Goal: Information Seeking & Learning: Check status

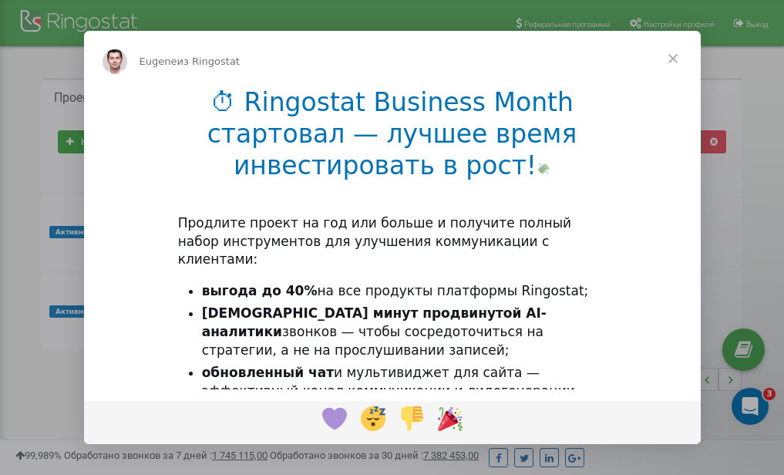
click at [673, 59] on span "Закрыть" at bounding box center [672, 58] width 55 height 55
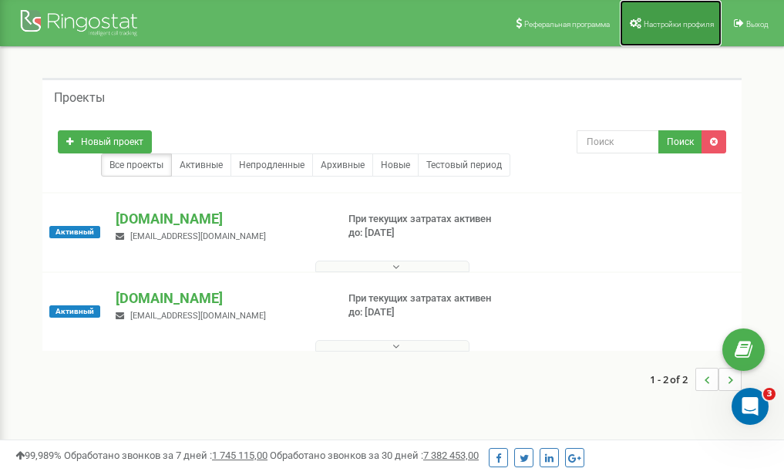
click at [661, 38] on link "Настройки профиля" at bounding box center [671, 23] width 102 height 46
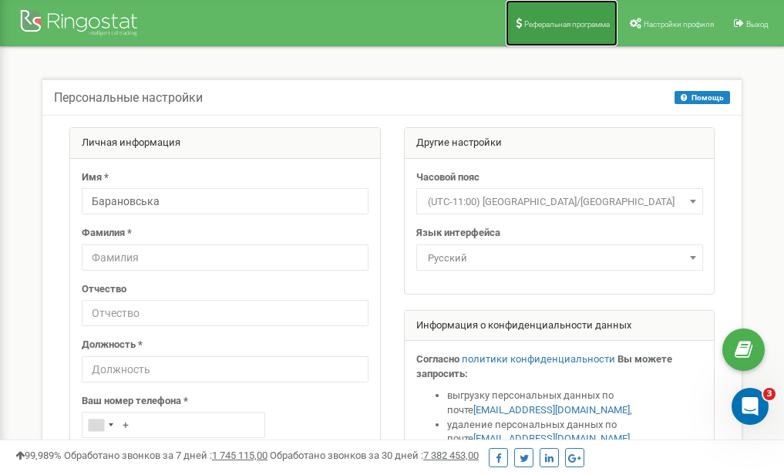
click at [546, 27] on span "Реферальная программа" at bounding box center [567, 24] width 86 height 8
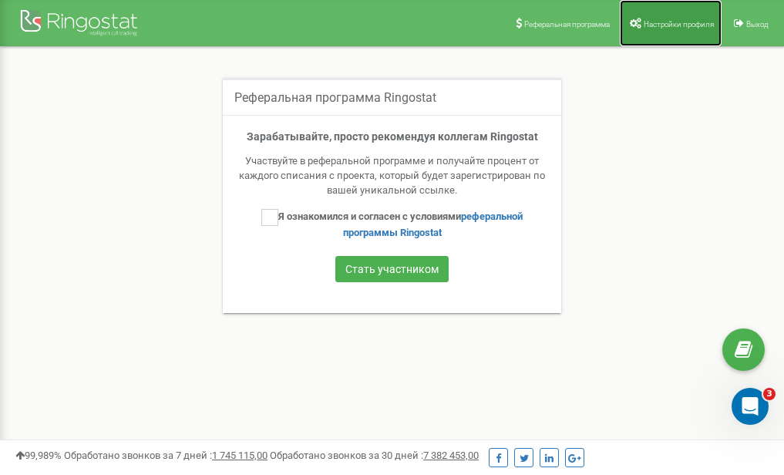
click at [648, 32] on link "Настройки профиля" at bounding box center [671, 23] width 102 height 46
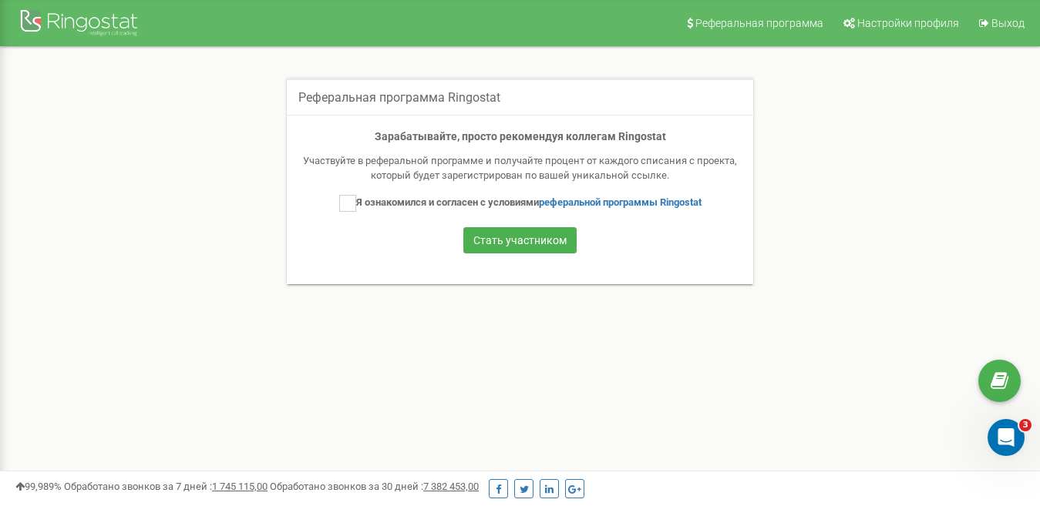
click at [729, 306] on div "Реферальная программа Ringostat Зарабатывайте, просто рекомендуя коллегам Ringo…" at bounding box center [520, 190] width 1017 height 287
click at [780, 163] on div "Реферальная программа Ringostat Зарабатывайте, просто рекомендуя коллегам Ringo…" at bounding box center [520, 191] width 978 height 226
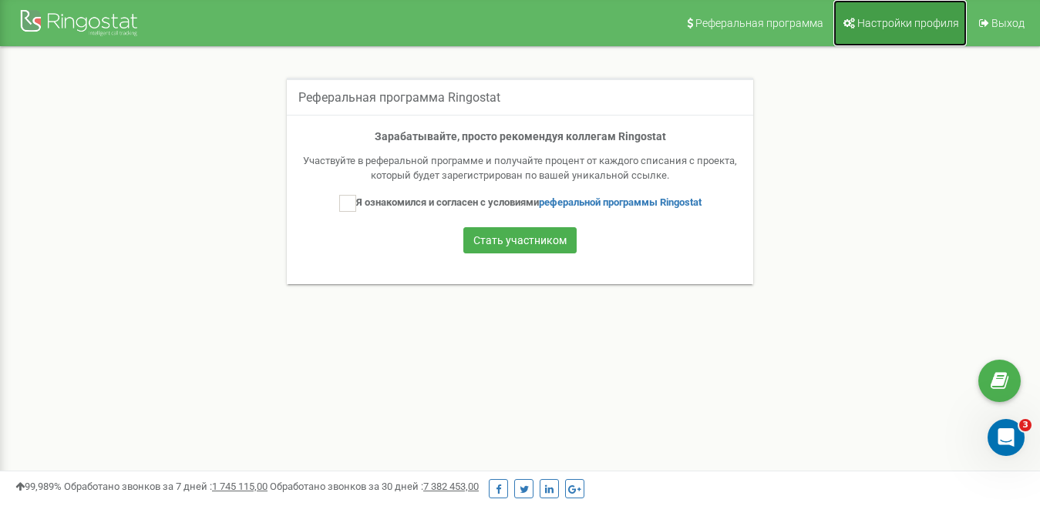
click at [892, 17] on span "Настройки профиля" at bounding box center [908, 23] width 102 height 12
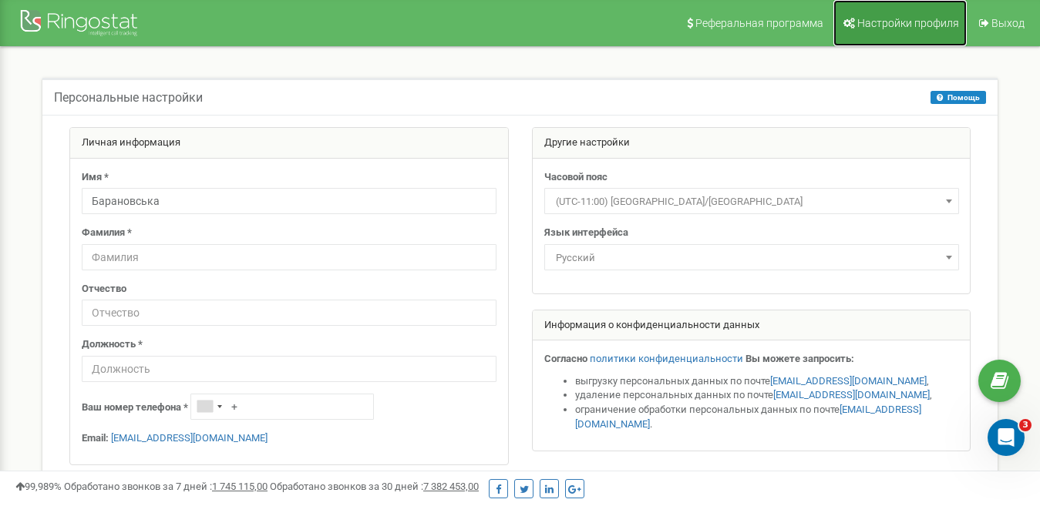
click at [923, 22] on span "Настройки профиля" at bounding box center [908, 23] width 102 height 12
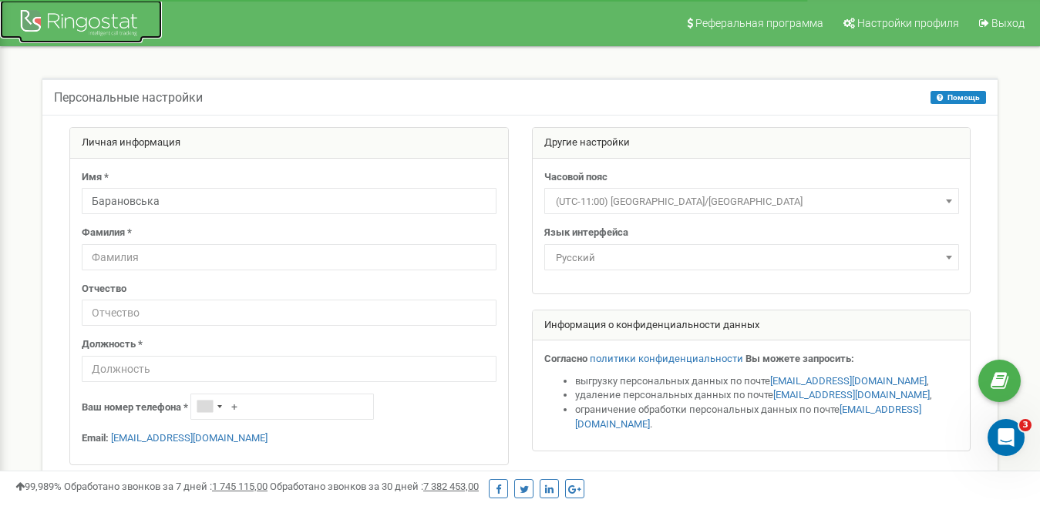
click at [103, 22] on div at bounding box center [80, 24] width 123 height 37
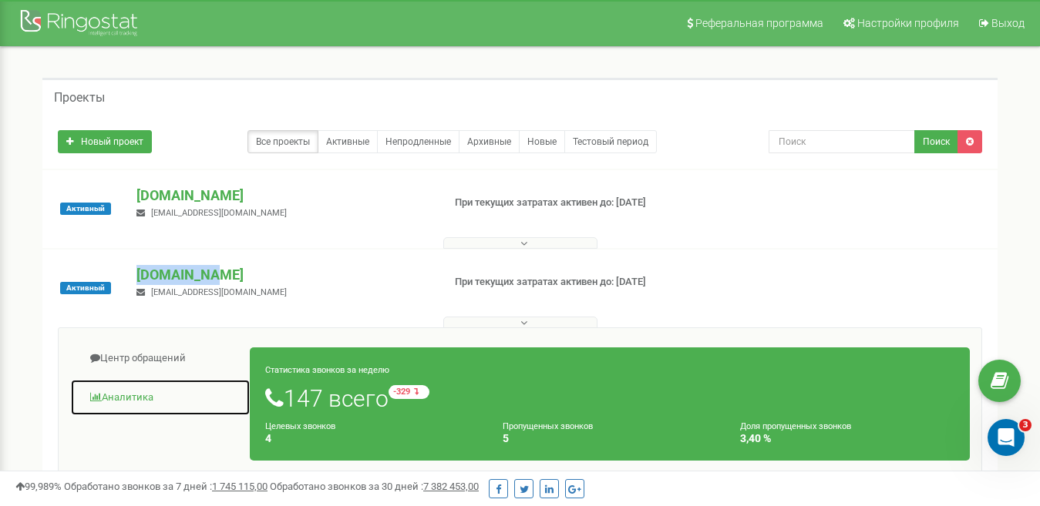
click at [132, 390] on link "Аналитика" at bounding box center [160, 398] width 180 height 38
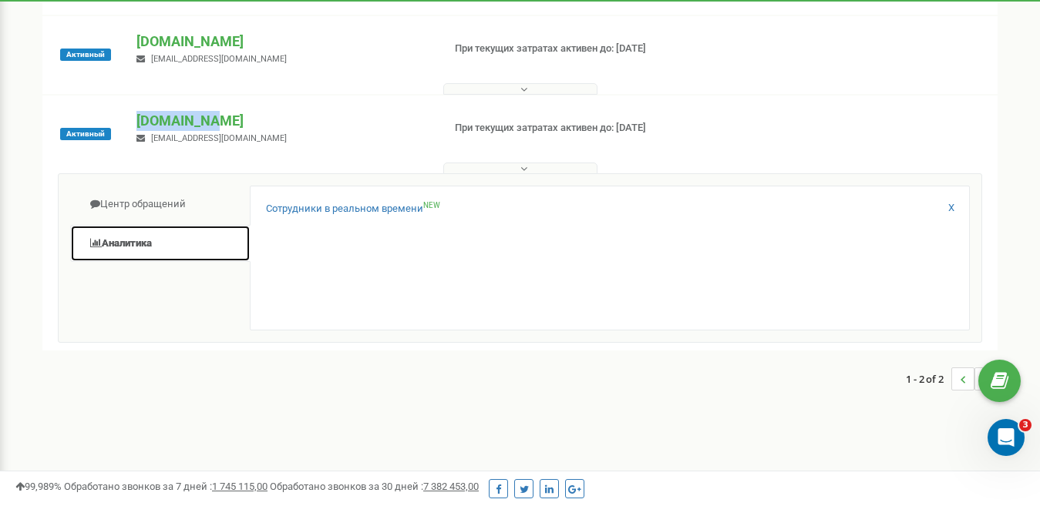
scroll to position [231, 0]
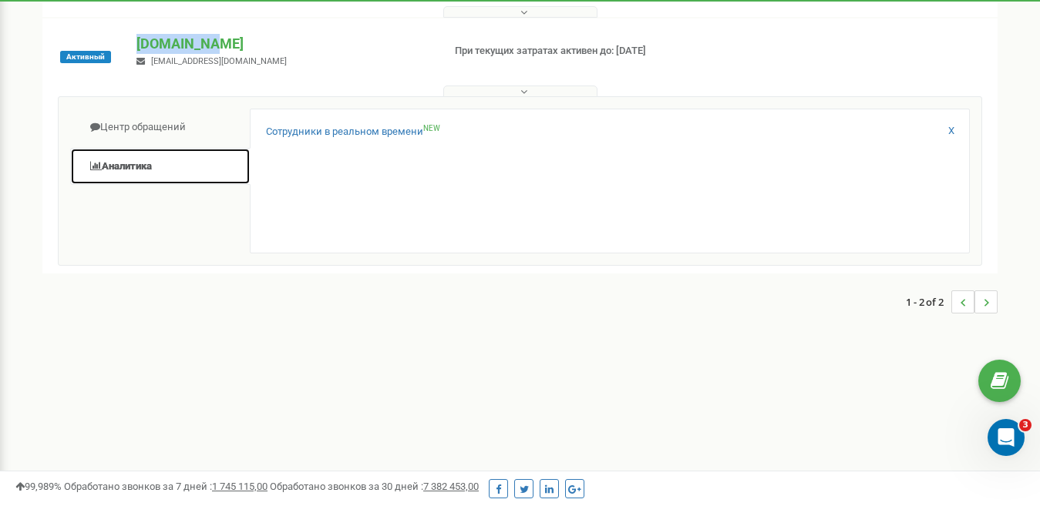
click at [128, 166] on link "Аналитика" at bounding box center [160, 167] width 180 height 38
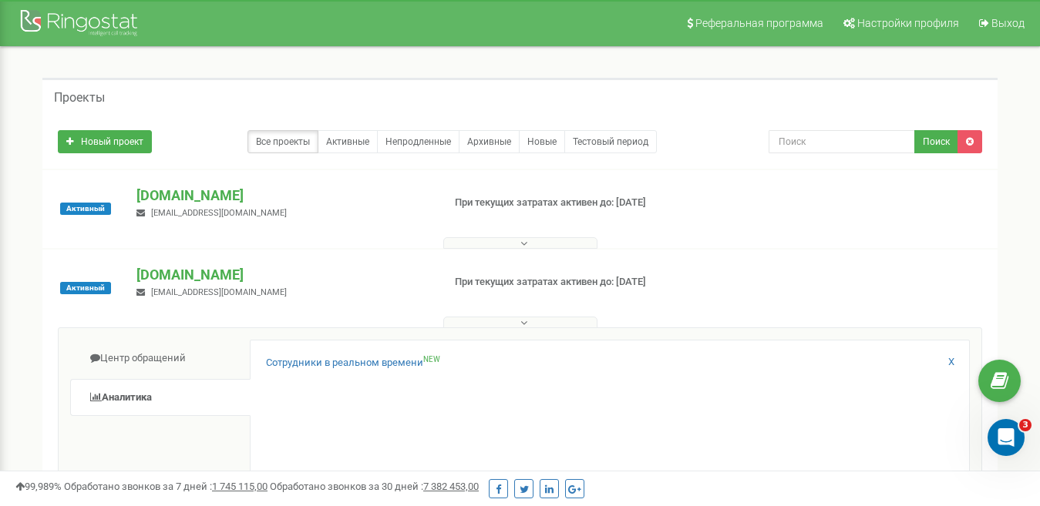
drag, startPoint x: 53, startPoint y: 2, endPoint x: 466, endPoint y: 103, distance: 424.5
click at [466, 103] on div "Проекты" at bounding box center [519, 96] width 955 height 37
click at [227, 205] on div "navchannya.com.ua tkaluzhnaja@cosmotrade.beauty" at bounding box center [283, 203] width 316 height 34
click at [197, 192] on p "navchannya.com.ua" at bounding box center [282, 196] width 293 height 20
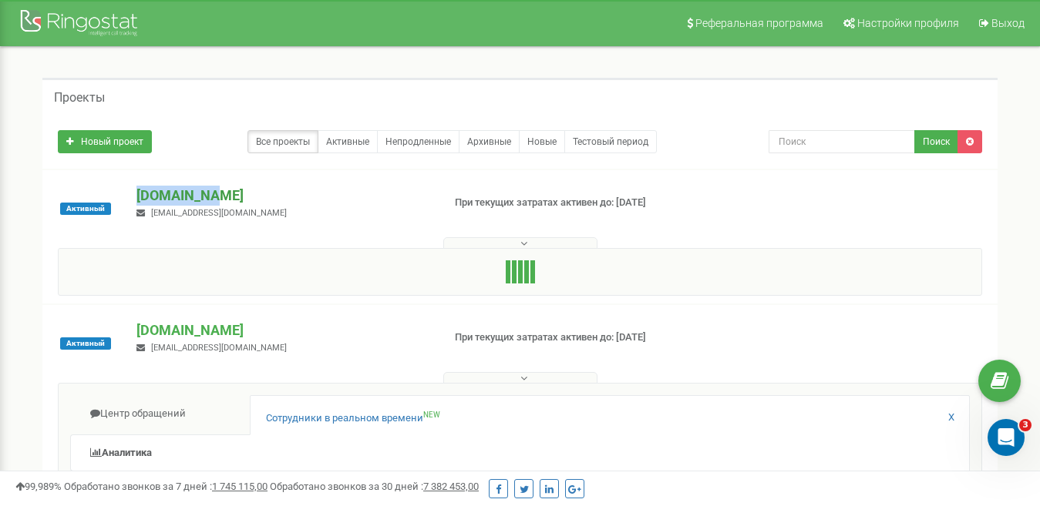
click at [197, 192] on p "navchannya.com.ua" at bounding box center [282, 196] width 293 height 20
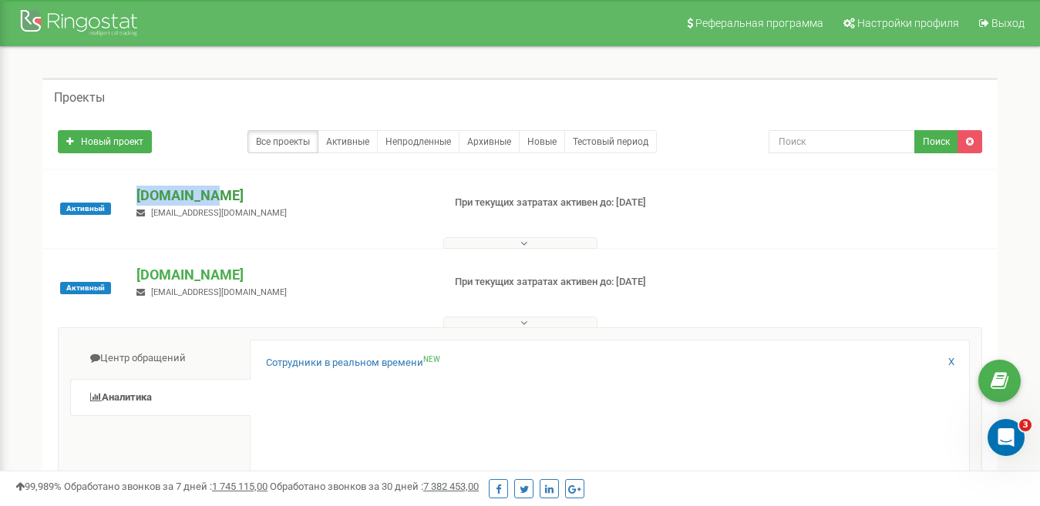
click at [197, 192] on p "navchannya.com.ua" at bounding box center [282, 196] width 293 height 20
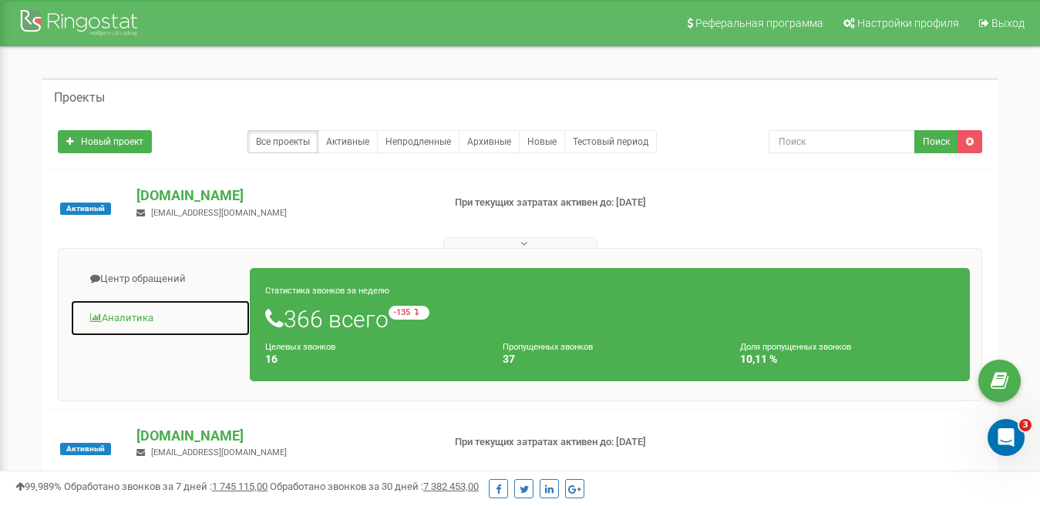
click at [131, 318] on link "Аналитика" at bounding box center [160, 319] width 180 height 38
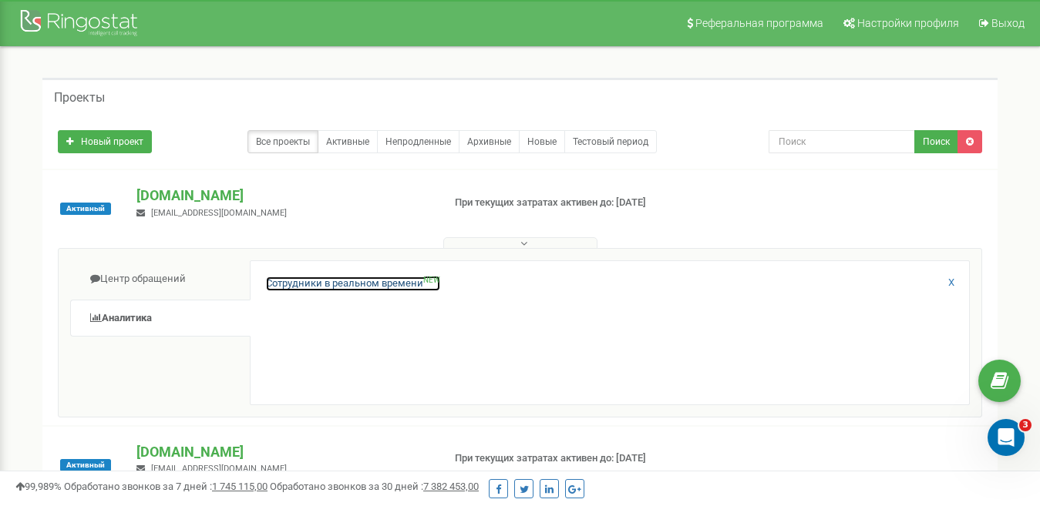
click at [340, 284] on link "Сотрудники в реальном времени NEW" at bounding box center [353, 284] width 174 height 15
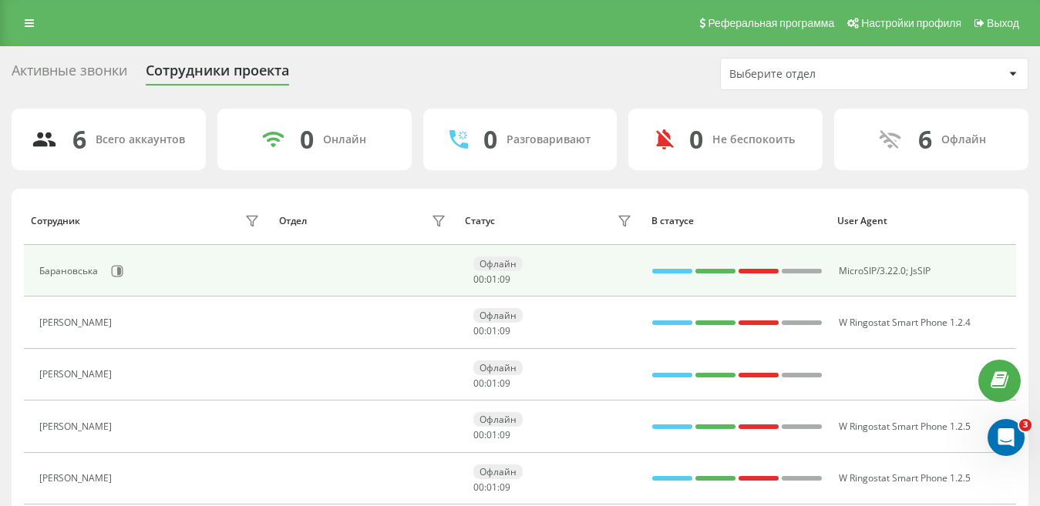
click at [77, 273] on div "Барановська" at bounding box center [70, 271] width 62 height 11
click at [114, 269] on icon at bounding box center [117, 271] width 12 height 12
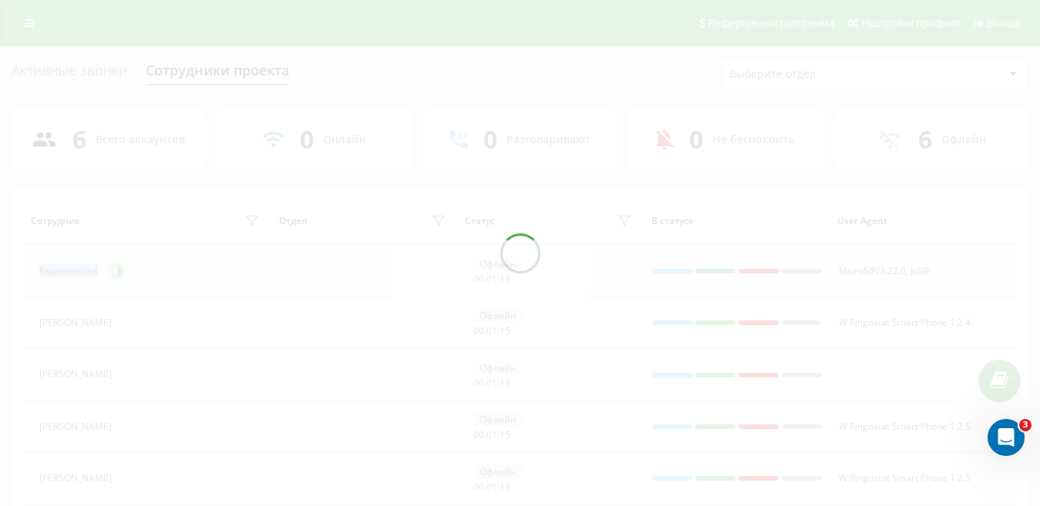
click at [114, 269] on div at bounding box center [520, 253] width 1040 height 506
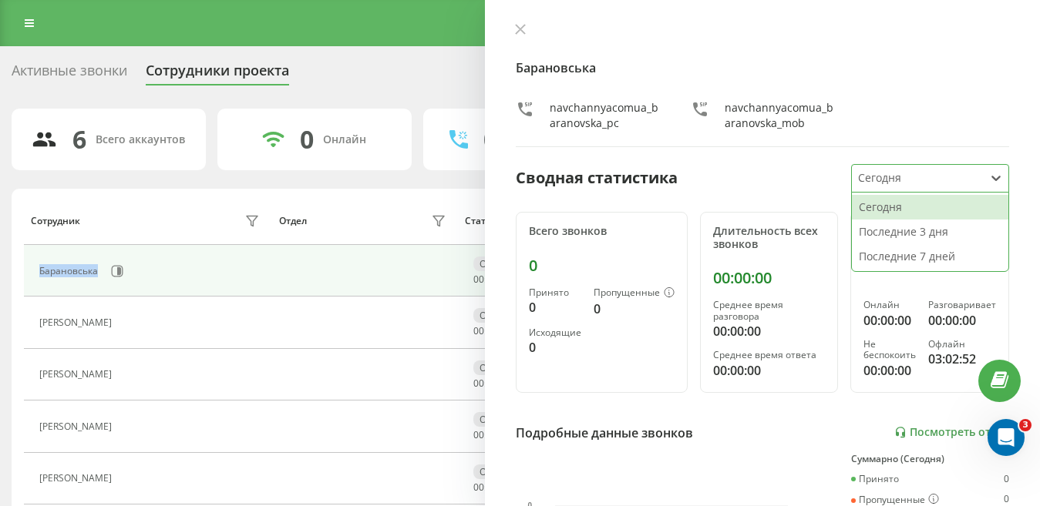
click at [884, 190] on div "Сегодня" at bounding box center [918, 178] width 132 height 27
click at [876, 236] on div "Последние 3 дня" at bounding box center [930, 232] width 156 height 25
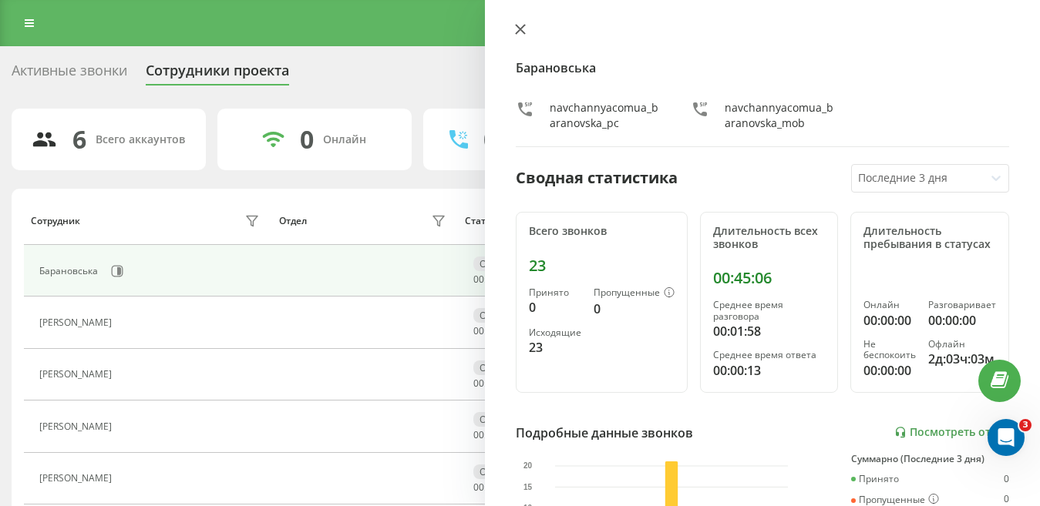
click at [518, 24] on icon at bounding box center [520, 29] width 11 height 11
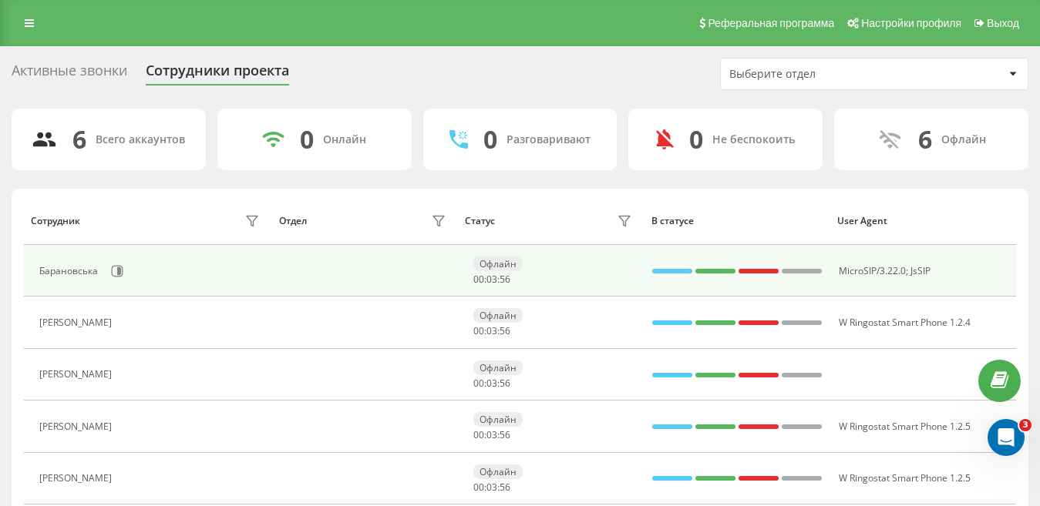
click at [68, 268] on div "Барановська" at bounding box center [70, 271] width 62 height 11
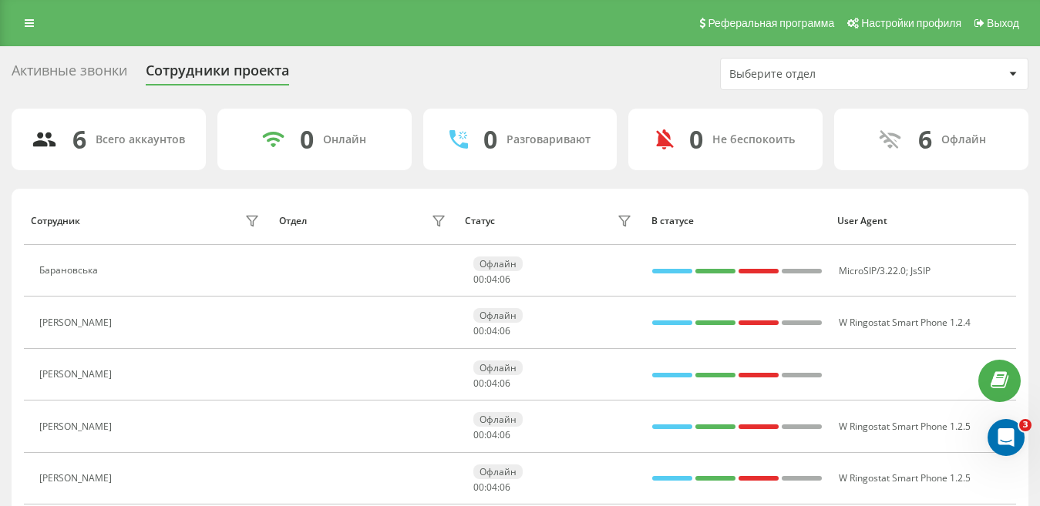
click at [780, 76] on div "Выберите отдел" at bounding box center [821, 74] width 184 height 13
click at [620, 73] on div "Активные звонки Сотрудники проекта Выберите отдел" at bounding box center [520, 74] width 1017 height 32
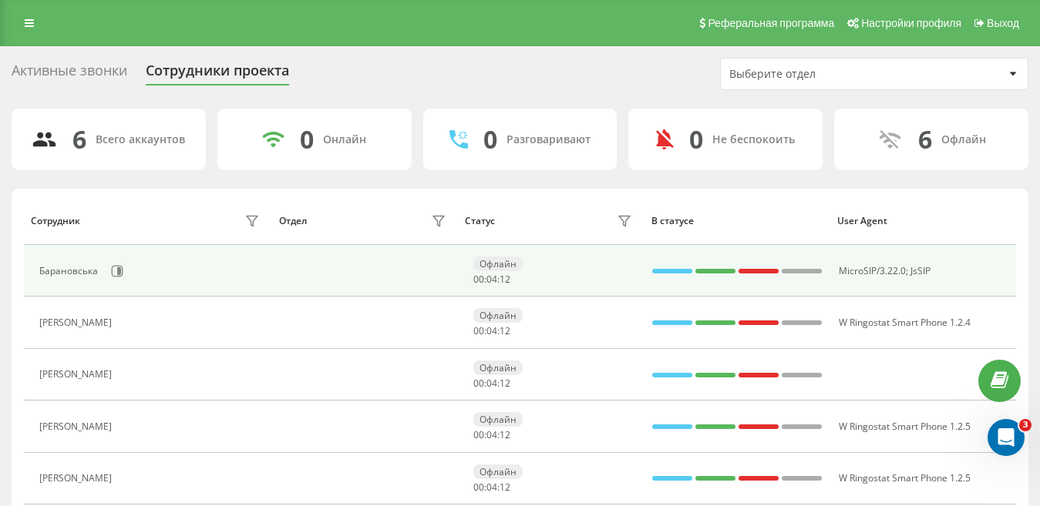
click at [72, 272] on div "Барановська" at bounding box center [70, 271] width 62 height 11
click at [71, 272] on div "Барановська" at bounding box center [70, 271] width 62 height 11
click at [120, 268] on icon at bounding box center [119, 271] width 4 height 8
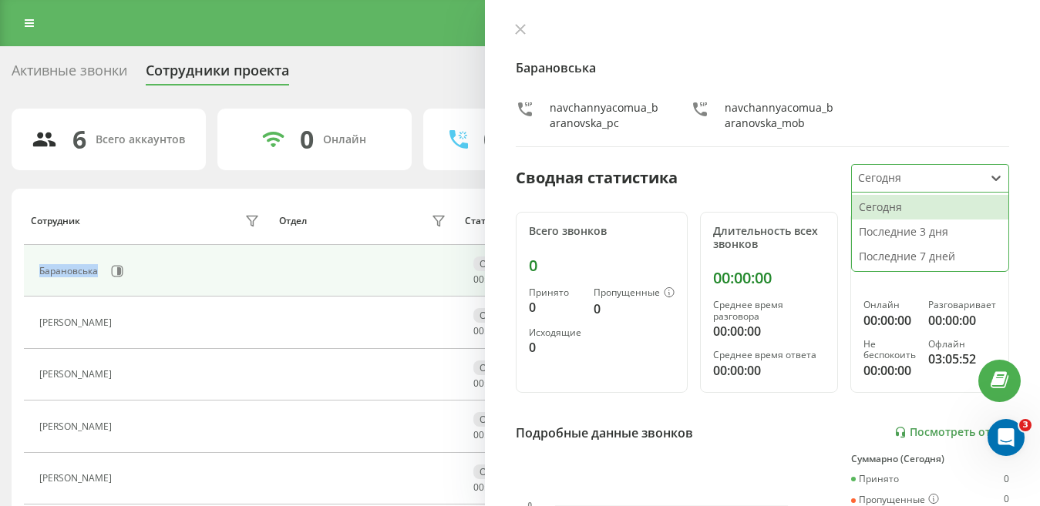
click at [869, 183] on div at bounding box center [918, 179] width 120 height 18
click at [904, 266] on div "Последние 7 дней" at bounding box center [930, 256] width 156 height 25
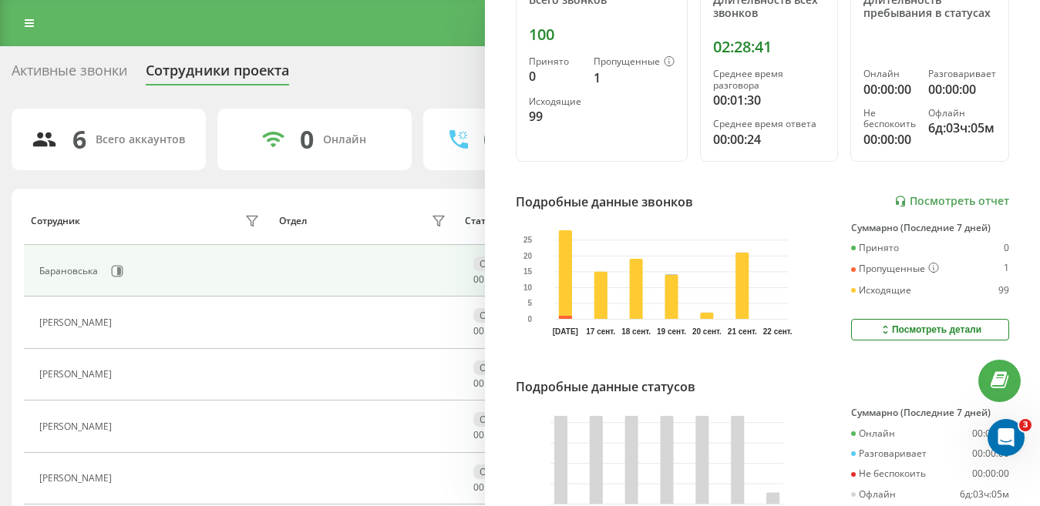
scroll to position [308, 0]
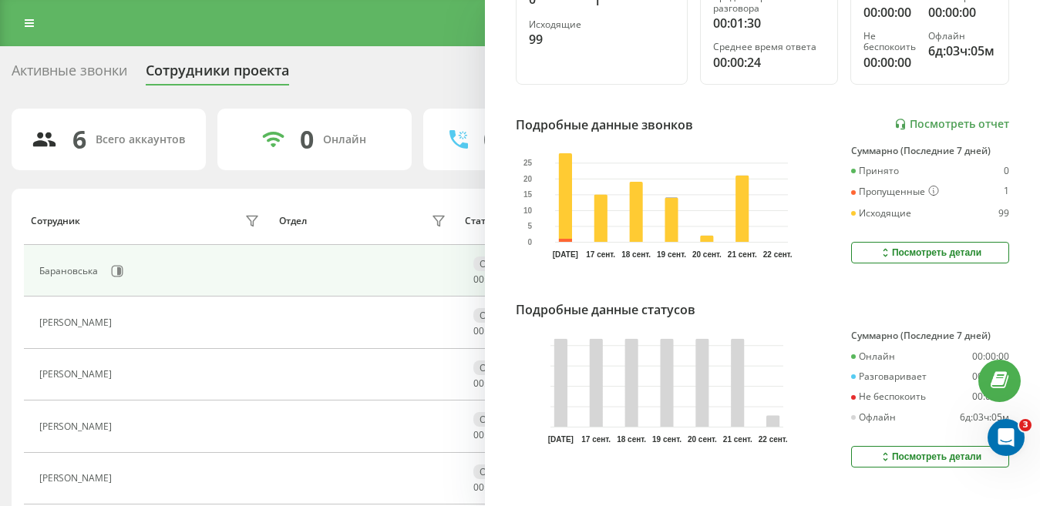
click at [899, 259] on div "Посмотреть детали" at bounding box center [930, 253] width 103 height 12
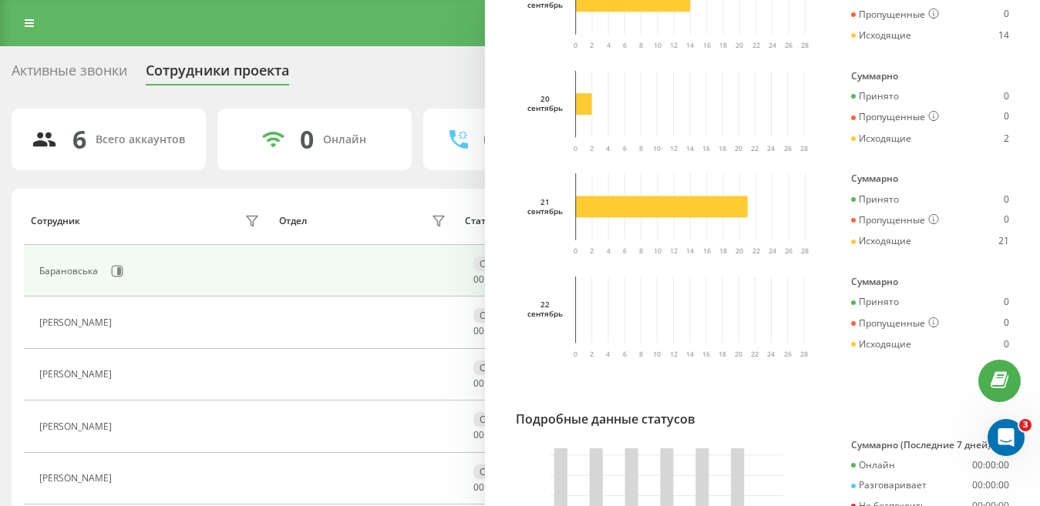
scroll to position [873, 0]
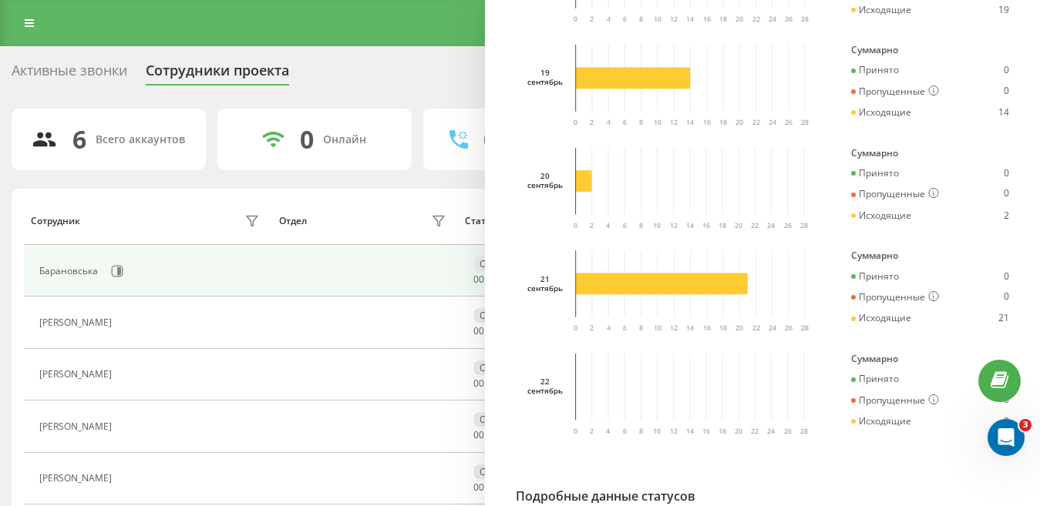
click at [508, 161] on div "[PERSON_NAME] navchannyacomua_baranovska_pc navchannyacomua_baranovska_mob Свод…" at bounding box center [762, 253] width 555 height 506
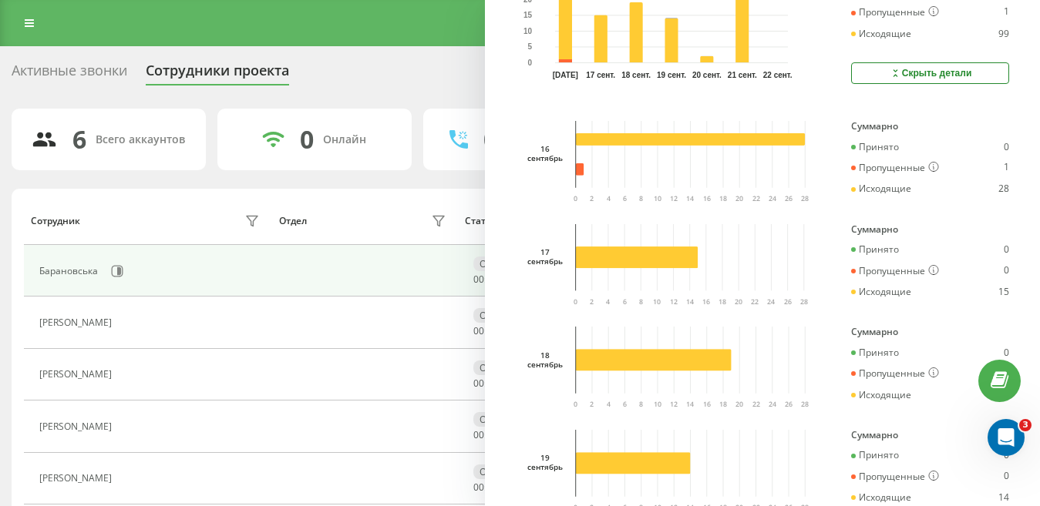
scroll to position [334, 0]
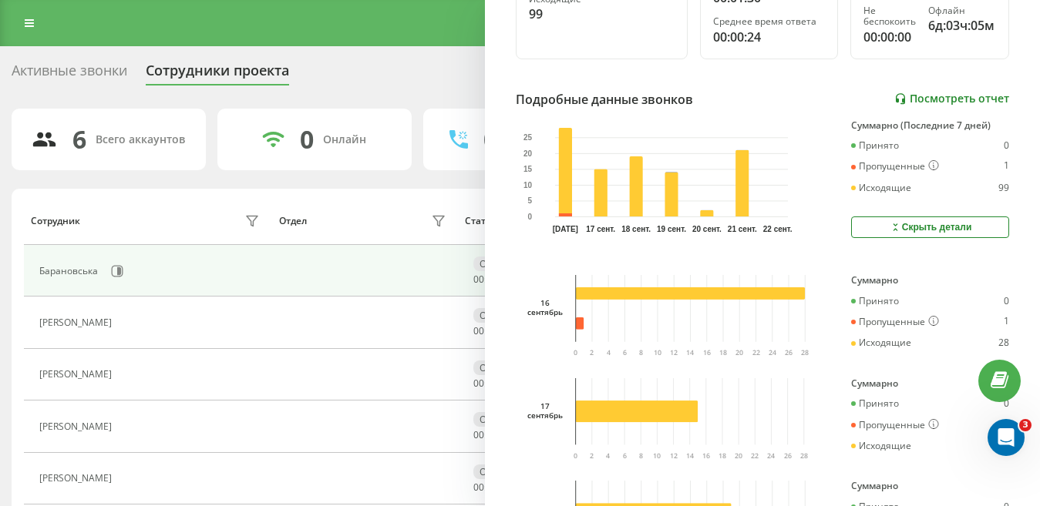
click at [945, 106] on link "Посмотреть отчет" at bounding box center [951, 98] width 115 height 13
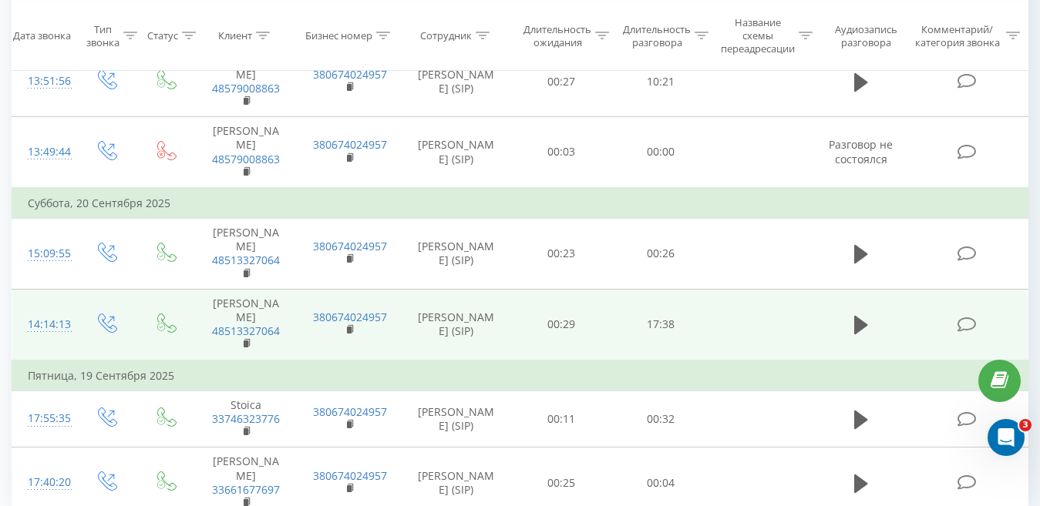
scroll to position [1003, 0]
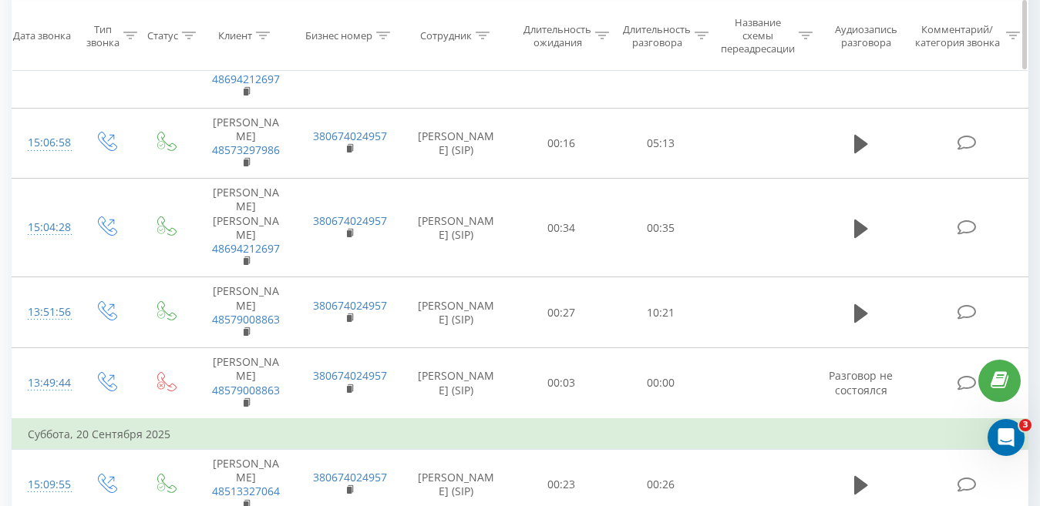
click at [698, 42] on div at bounding box center [701, 35] width 14 height 13
click at [620, 153] on input "text" at bounding box center [661, 152] width 136 height 27
type input "0"
click at [703, 183] on span "OK" at bounding box center [692, 182] width 43 height 24
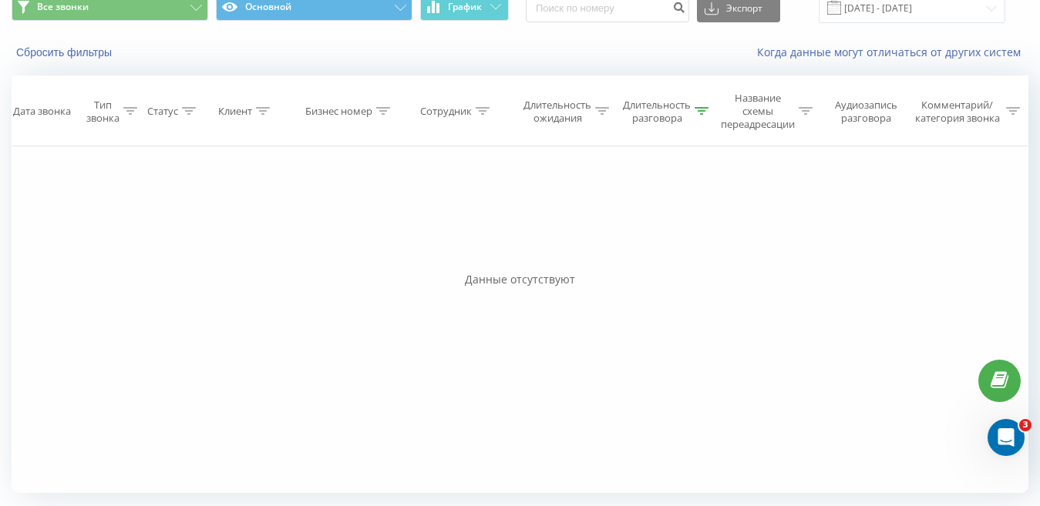
scroll to position [65, 0]
click at [692, 109] on div "Длительность разговора" at bounding box center [666, 112] width 86 height 26
click at [611, 228] on input "60" at bounding box center [661, 228] width 136 height 27
type input "6"
click at [607, 227] on input "text" at bounding box center [661, 228] width 136 height 27
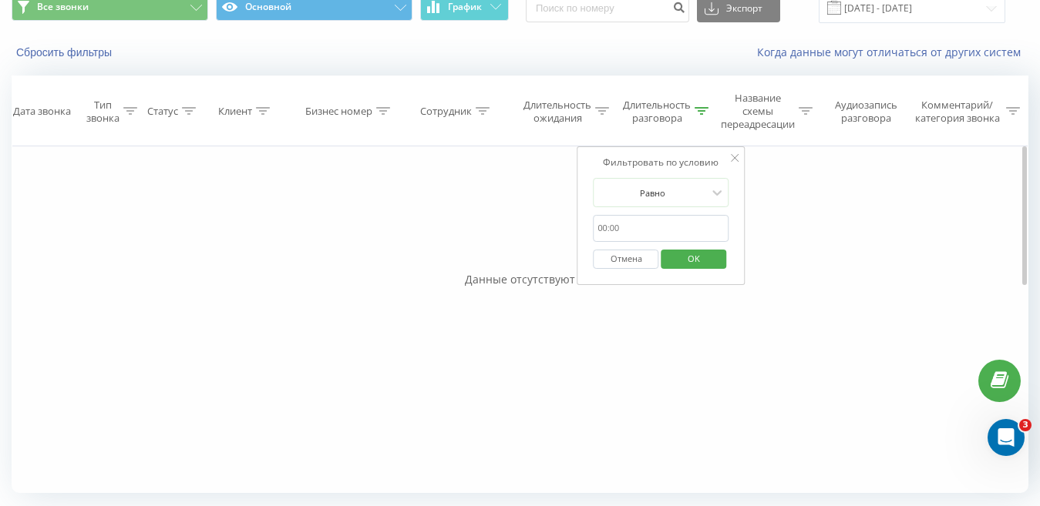
click at [607, 227] on input "text" at bounding box center [661, 228] width 136 height 27
click at [695, 258] on span "OK" at bounding box center [693, 259] width 43 height 24
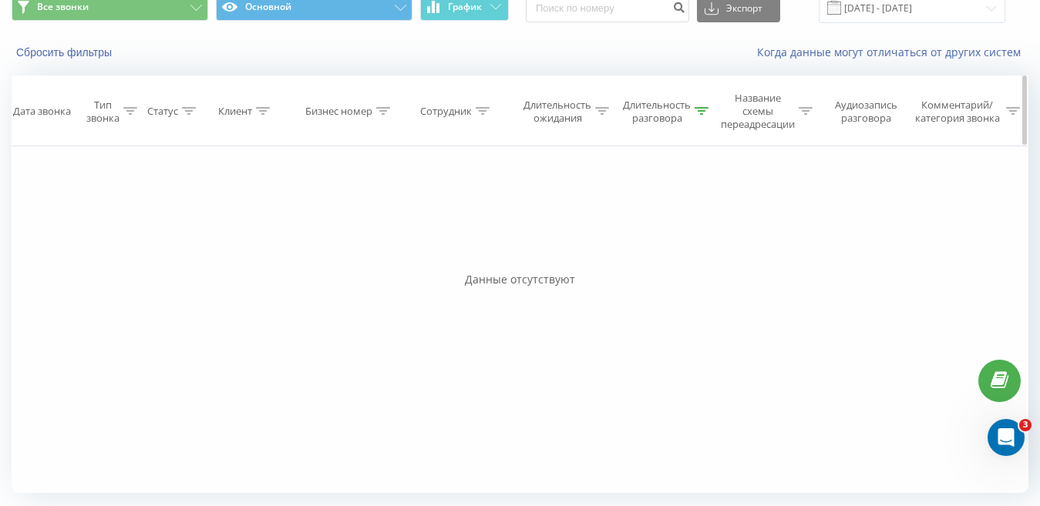
click at [695, 102] on div "Длительность разговора" at bounding box center [666, 112] width 86 height 26
click at [611, 219] on input "0100" at bounding box center [661, 228] width 136 height 27
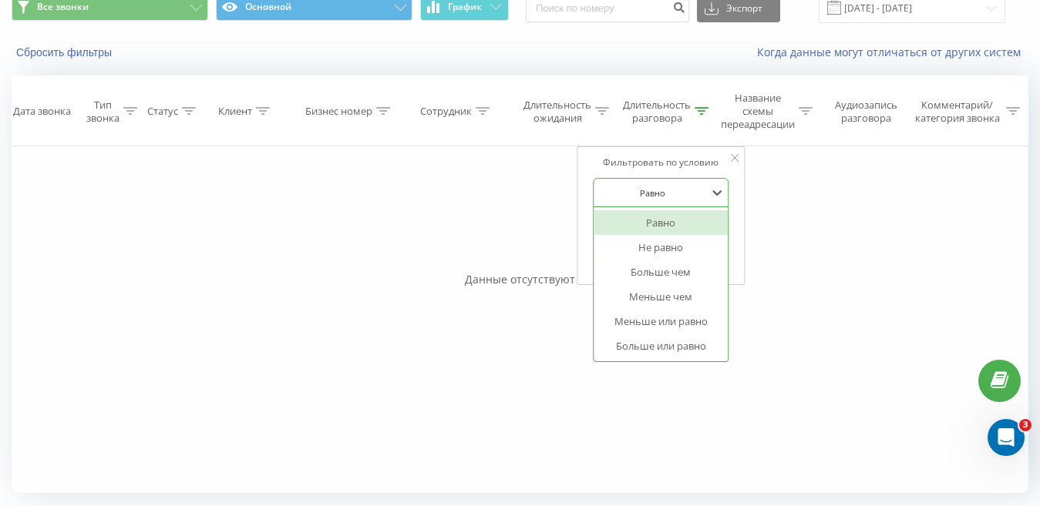
click at [654, 191] on div at bounding box center [652, 193] width 109 height 15
click at [645, 267] on div "Больше чем" at bounding box center [661, 272] width 134 height 25
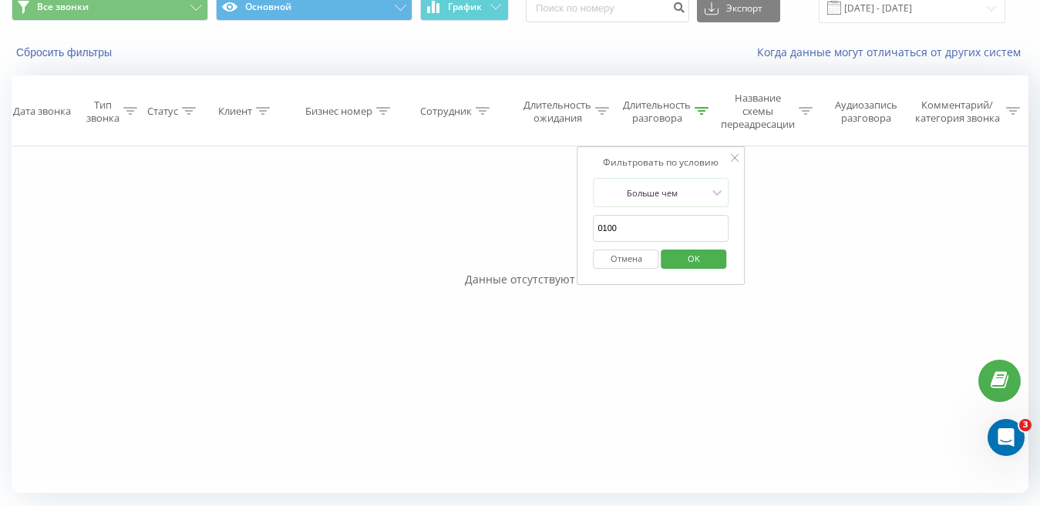
click at [694, 249] on span "OK" at bounding box center [693, 259] width 43 height 24
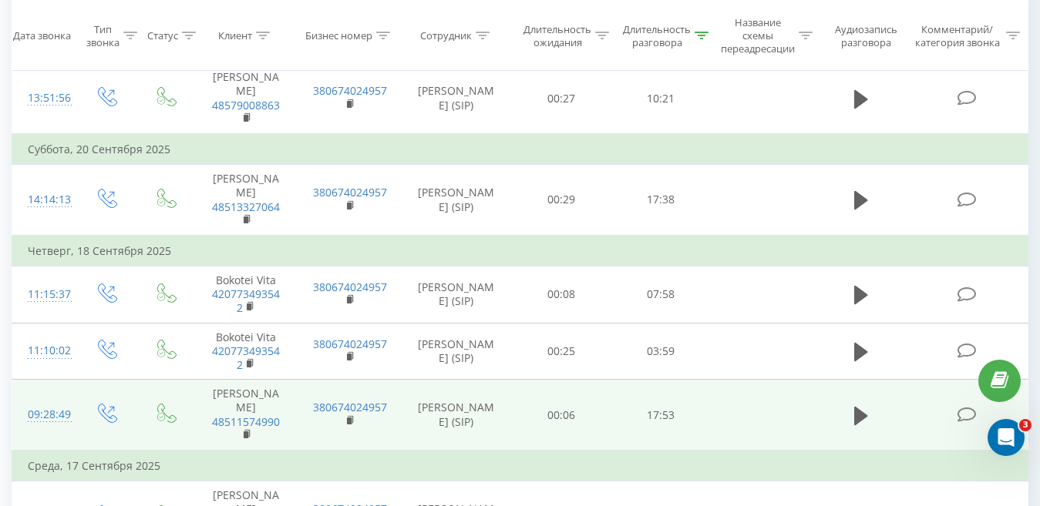
scroll to position [373, 0]
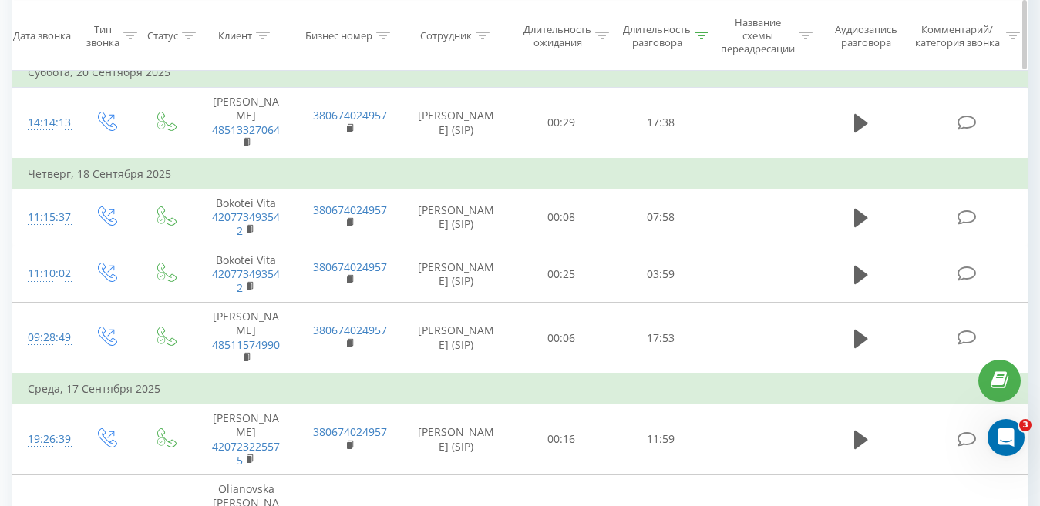
click at [697, 35] on icon at bounding box center [701, 36] width 14 height 8
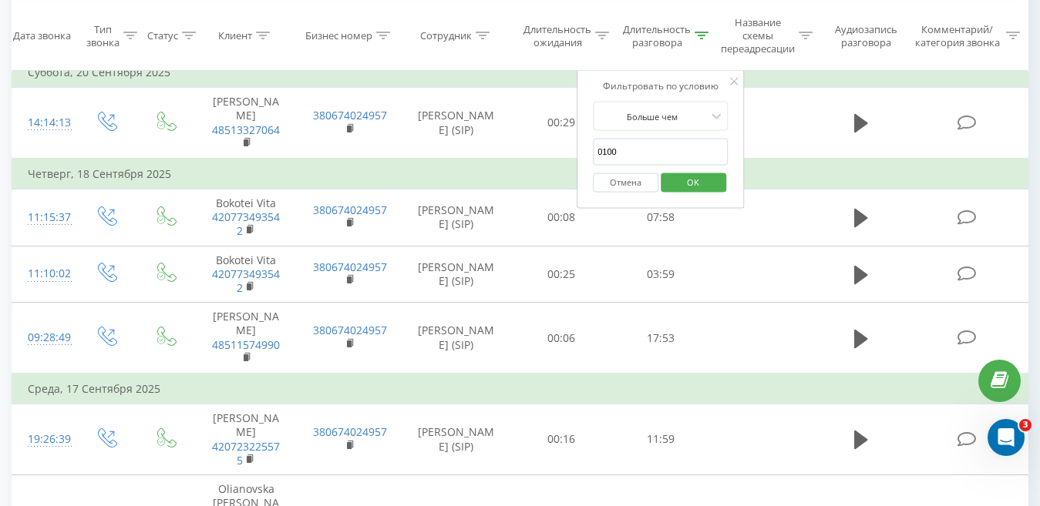
drag, startPoint x: 617, startPoint y: 148, endPoint x: 587, endPoint y: 172, distance: 38.4
click at [587, 172] on div "Фильтровать по условию Больше чем 0100 Отмена OK" at bounding box center [661, 139] width 168 height 139
type input "00:30"
click at [700, 180] on span "OK" at bounding box center [692, 182] width 43 height 24
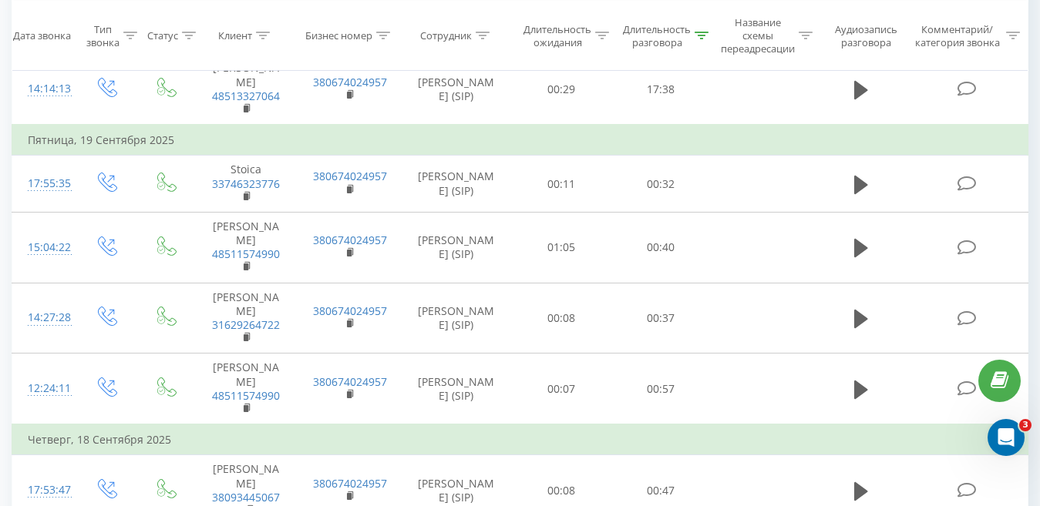
scroll to position [527, 0]
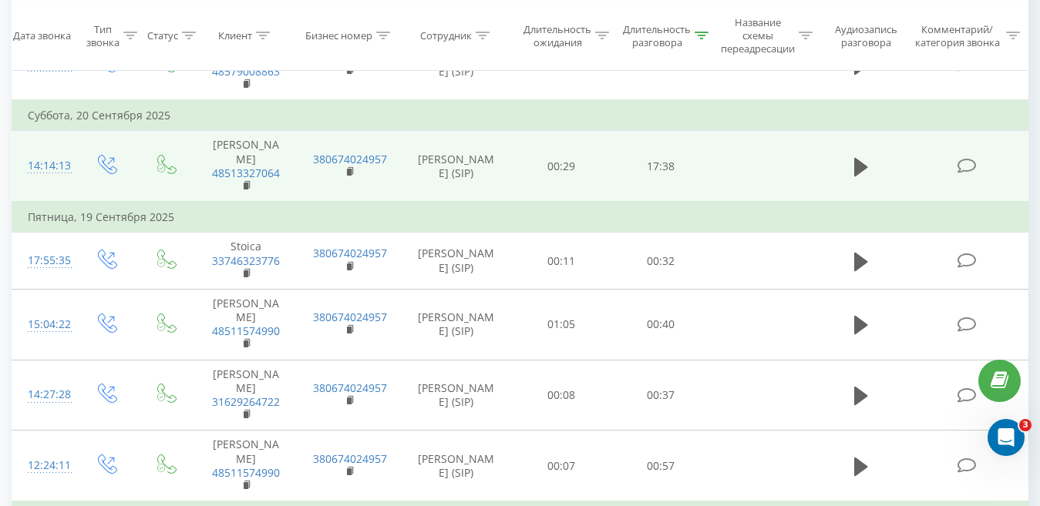
click at [795, 131] on td at bounding box center [761, 166] width 103 height 71
